Goal: Transaction & Acquisition: Purchase product/service

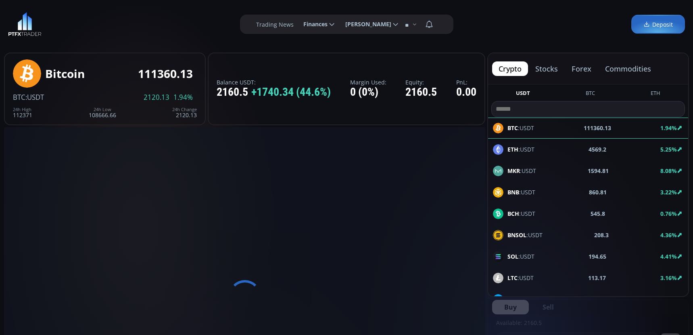
type input "********"
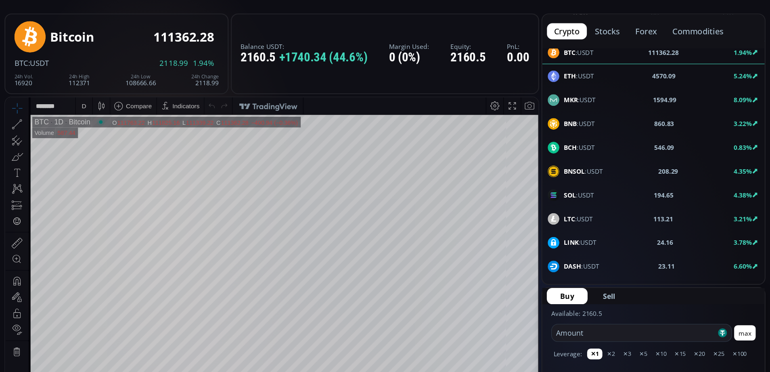
scroll to position [121, 0]
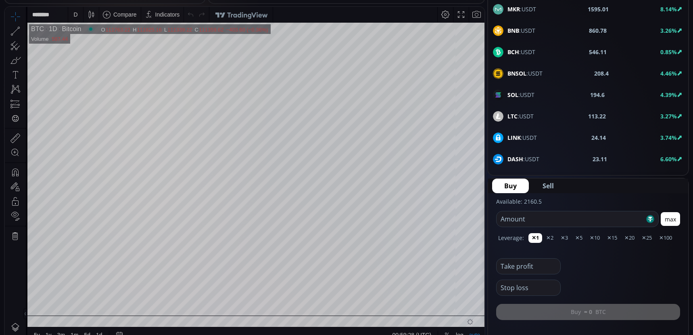
click at [596, 269] on div "Take profit" at bounding box center [588, 263] width 184 height 21
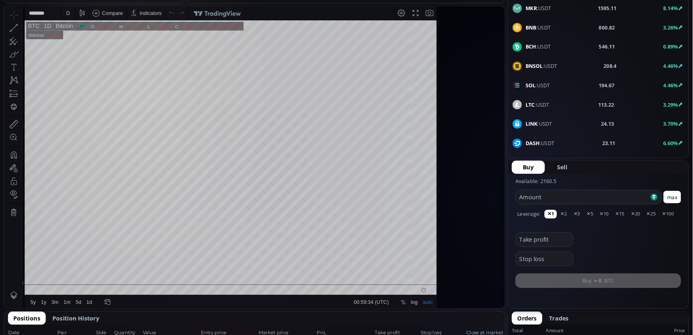
scroll to position [40, 0]
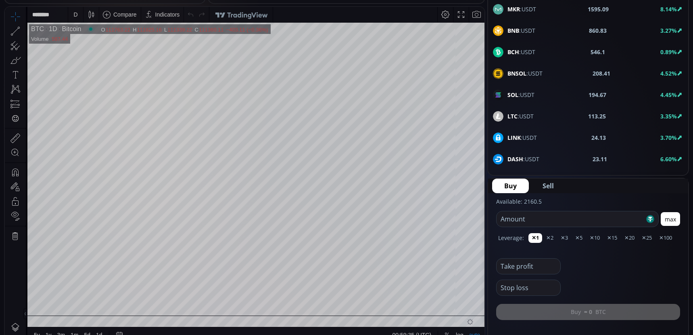
click at [585, 281] on div "Stop loss" at bounding box center [588, 284] width 184 height 21
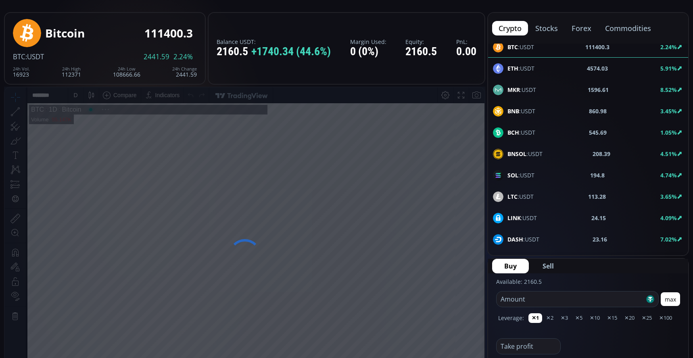
scroll to position [121, 0]
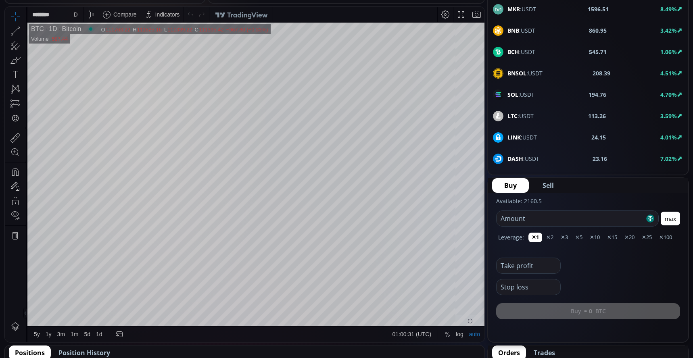
click at [75, 9] on div "D" at bounding box center [75, 14] width 7 height 15
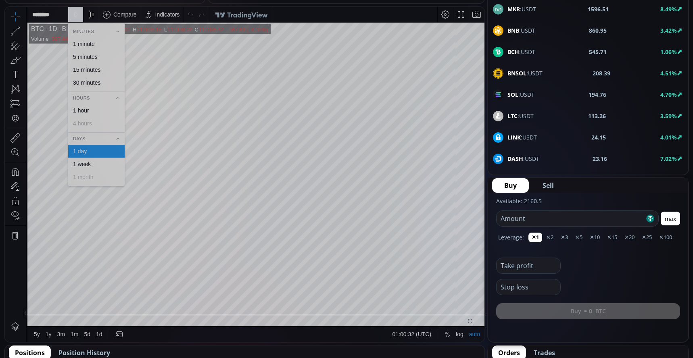
scroll to position [0, 0]
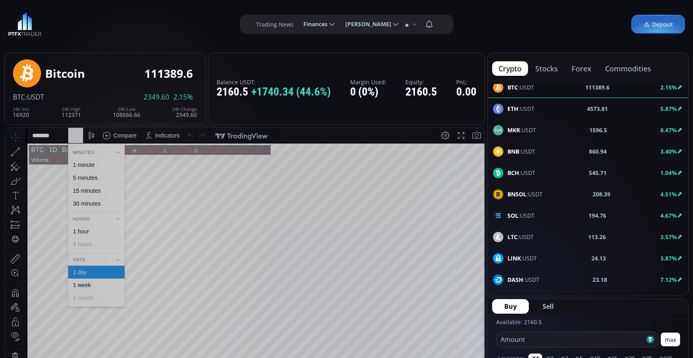
click at [533, 214] on span "SOL :USDT" at bounding box center [521, 215] width 27 height 8
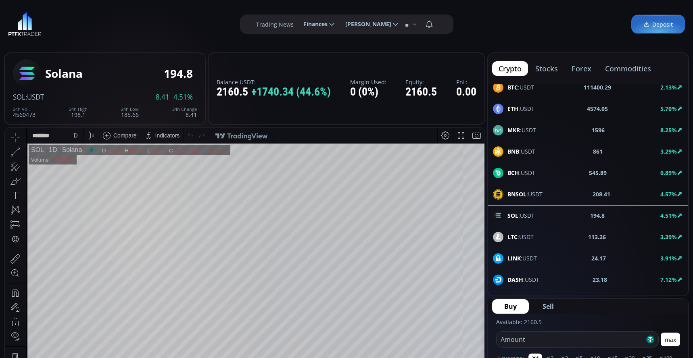
click at [71, 138] on div "D" at bounding box center [75, 135] width 15 height 15
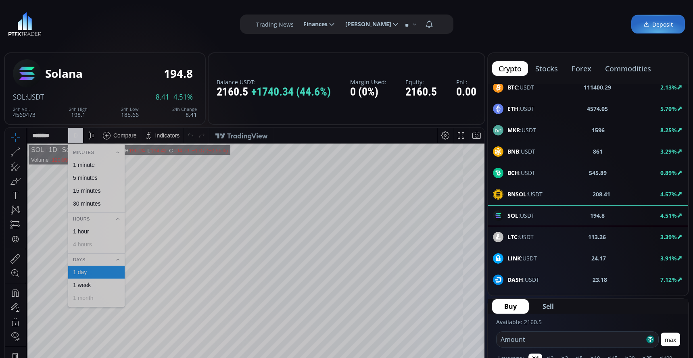
click at [90, 169] on div "1 minute" at bounding box center [96, 165] width 57 height 13
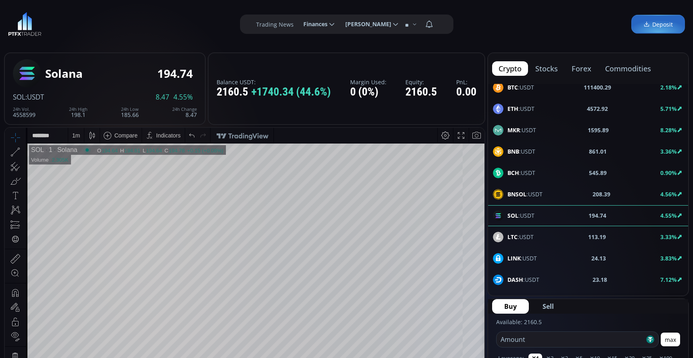
scroll to position [121, 0]
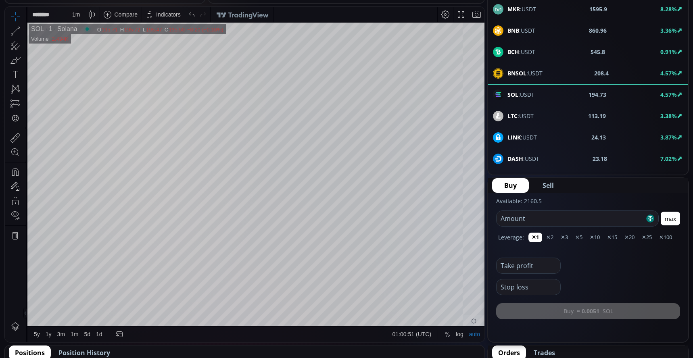
click at [485, 151] on html "Date Range 5y 1y 3m 1m 5d 1d 01:00:51 (UTC) log auto SOL 1 Solana O 195.71 H 19…" at bounding box center [245, 174] width 480 height 335
click at [515, 190] on span "Buy" at bounding box center [510, 186] width 13 height 10
click at [674, 224] on button "max" at bounding box center [670, 219] width 19 height 14
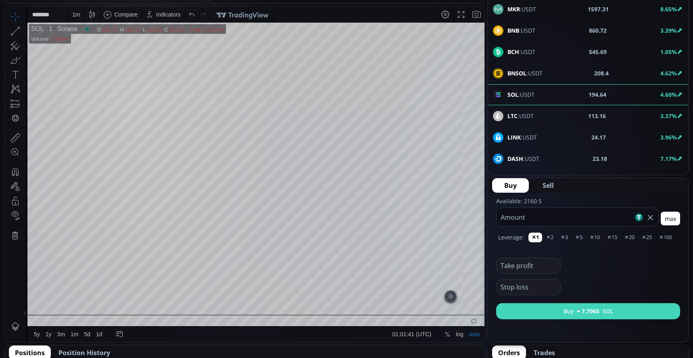
type input "****"
click at [605, 312] on button "Buy ≈ 7.7065 SOL" at bounding box center [588, 311] width 184 height 16
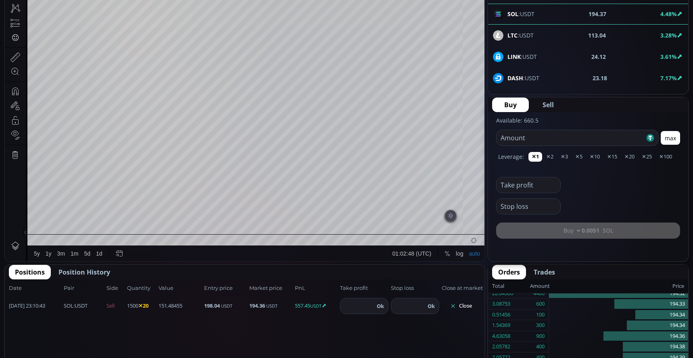
scroll to position [283, 0]
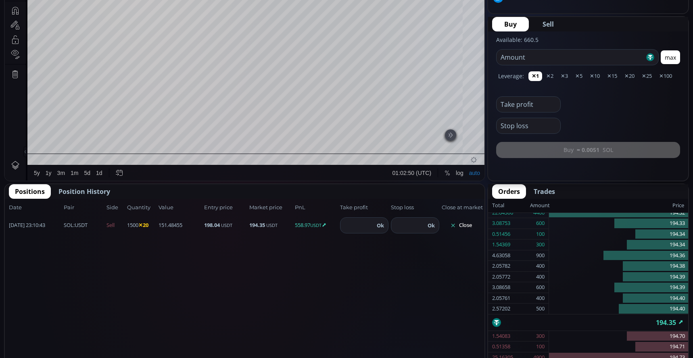
click at [468, 227] on button "Close" at bounding box center [461, 225] width 39 height 13
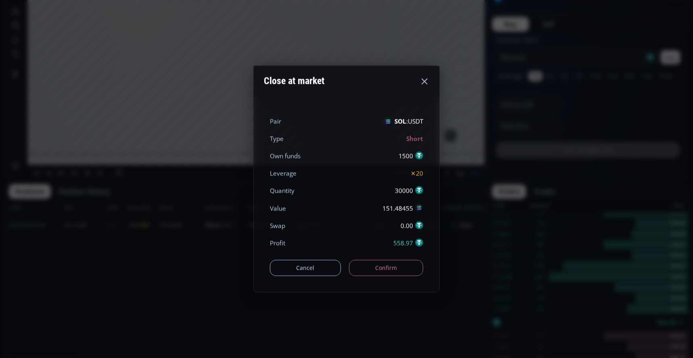
click at [406, 264] on button "Confirm" at bounding box center [386, 268] width 75 height 16
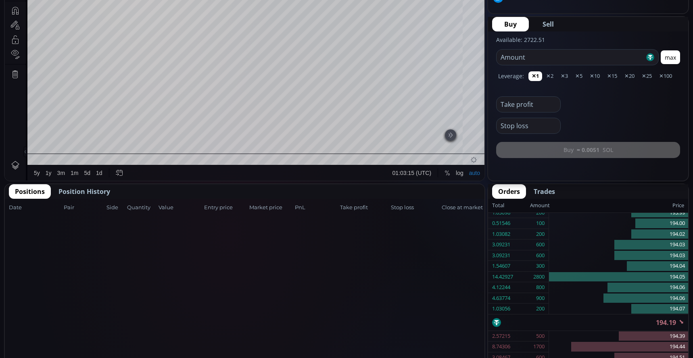
click at [75, 192] on span "Position History" at bounding box center [85, 192] width 52 height 10
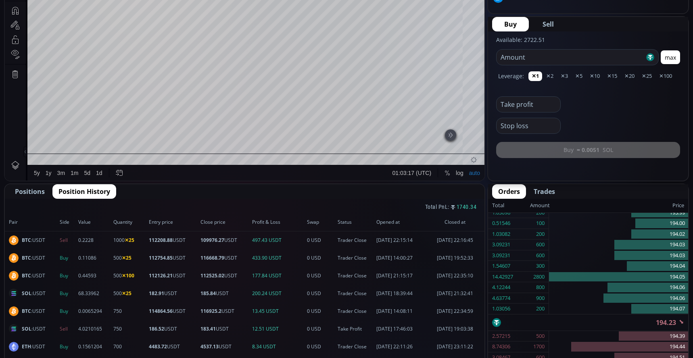
scroll to position [363, 0]
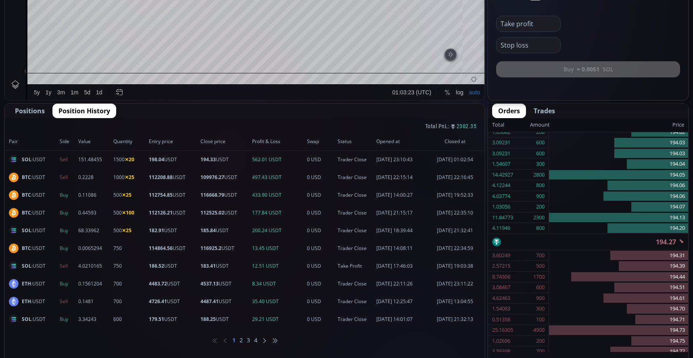
click at [245, 334] on ul "1 2 3 4" at bounding box center [245, 341] width 480 height 24
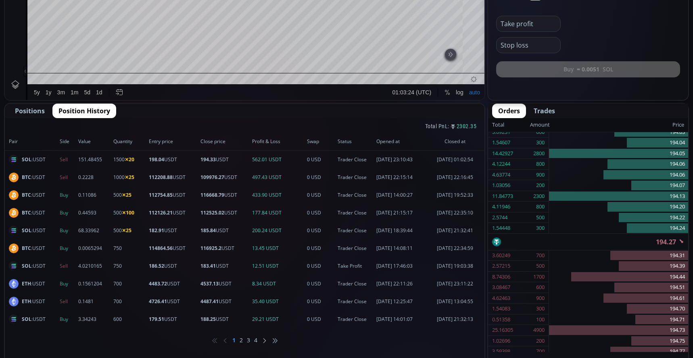
click at [249, 334] on li "3" at bounding box center [248, 341] width 3 height 8
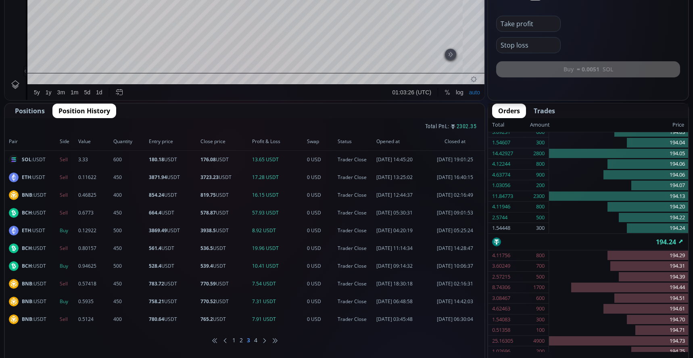
click at [240, 334] on li "2" at bounding box center [241, 341] width 3 height 8
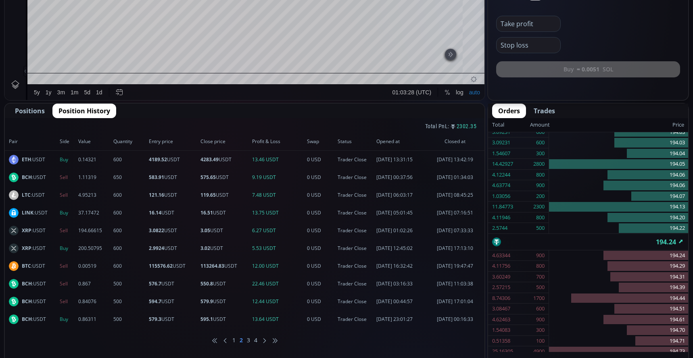
click at [235, 334] on li "1" at bounding box center [233, 341] width 3 height 8
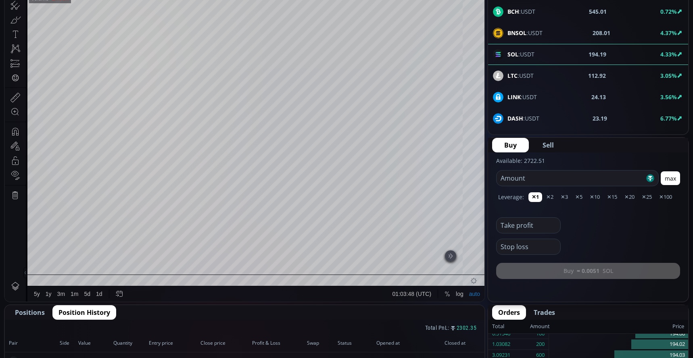
scroll to position [121, 0]
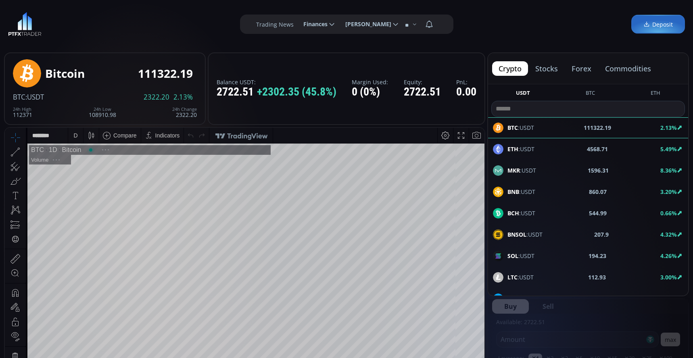
scroll to position [112, 0]
